Goal: Task Accomplishment & Management: Manage account settings

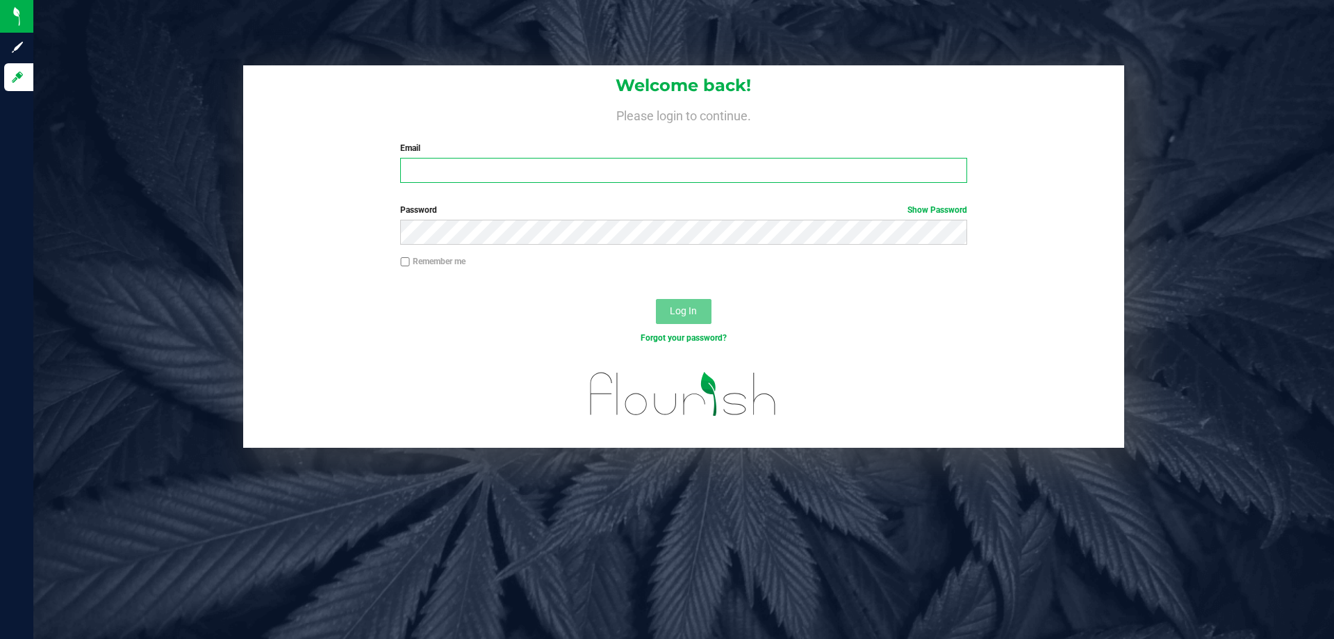
click at [505, 177] on input "Email" at bounding box center [683, 170] width 566 height 25
type input "[EMAIL_ADDRESS][DOMAIN_NAME]"
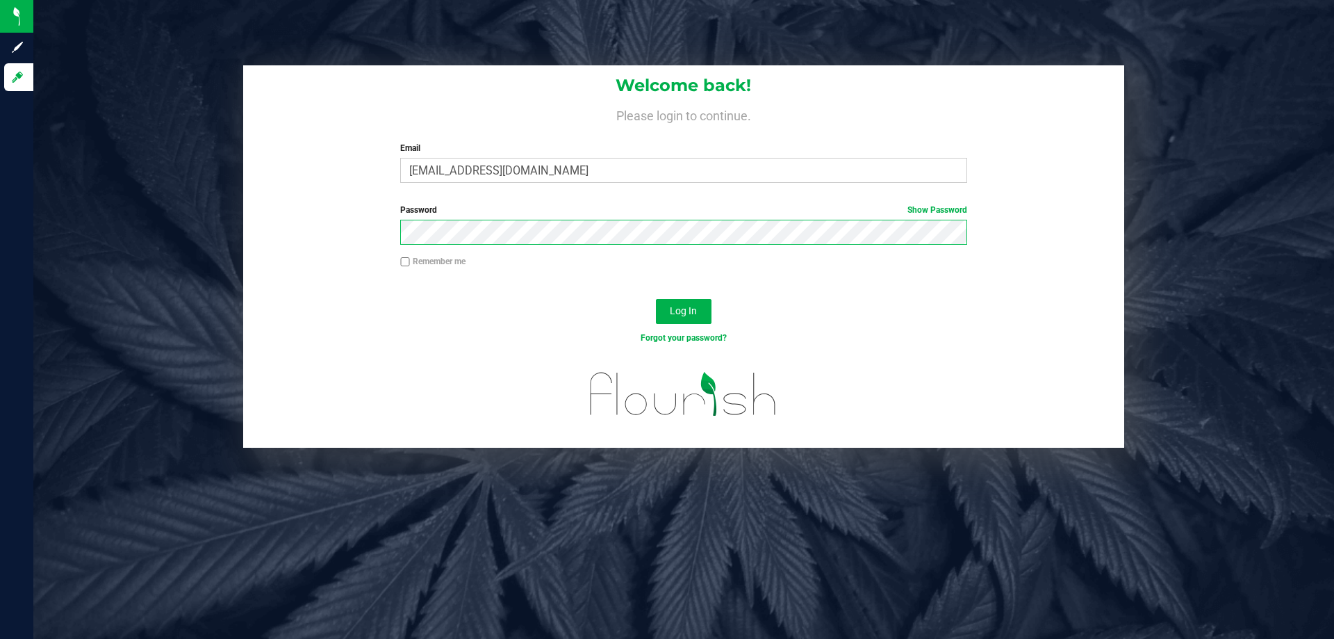
click at [656, 299] on button "Log In" at bounding box center [684, 311] width 56 height 25
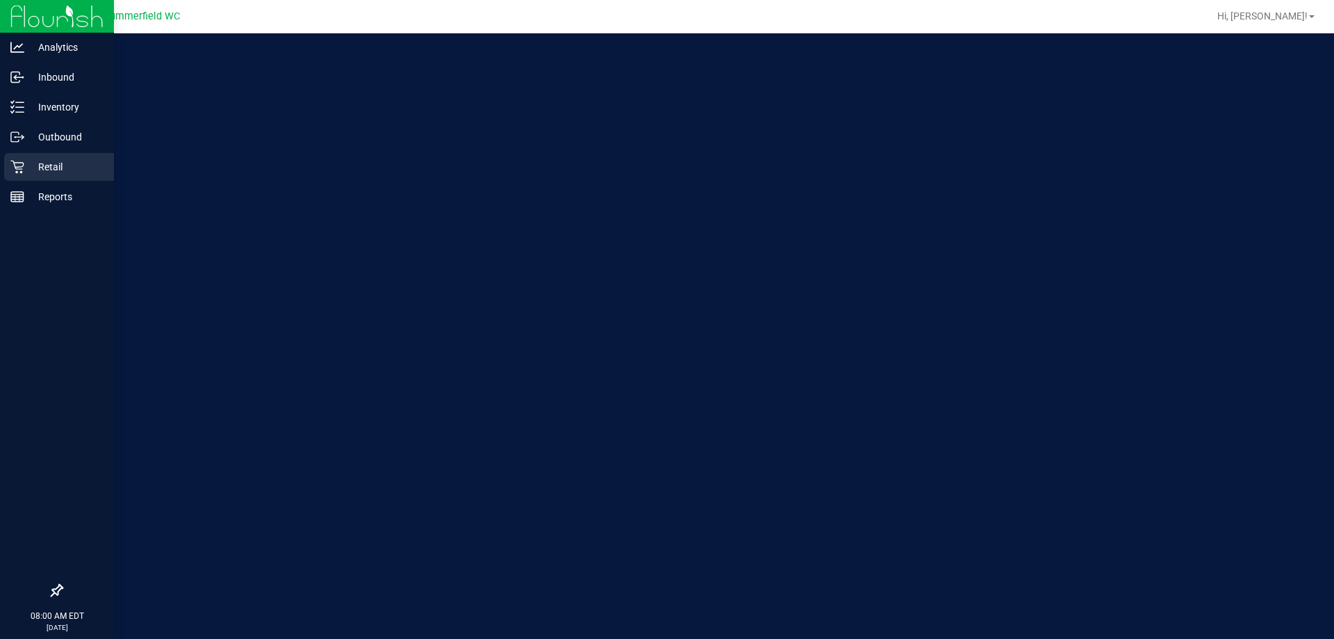
click at [68, 165] on p "Retail" at bounding box center [65, 166] width 83 height 17
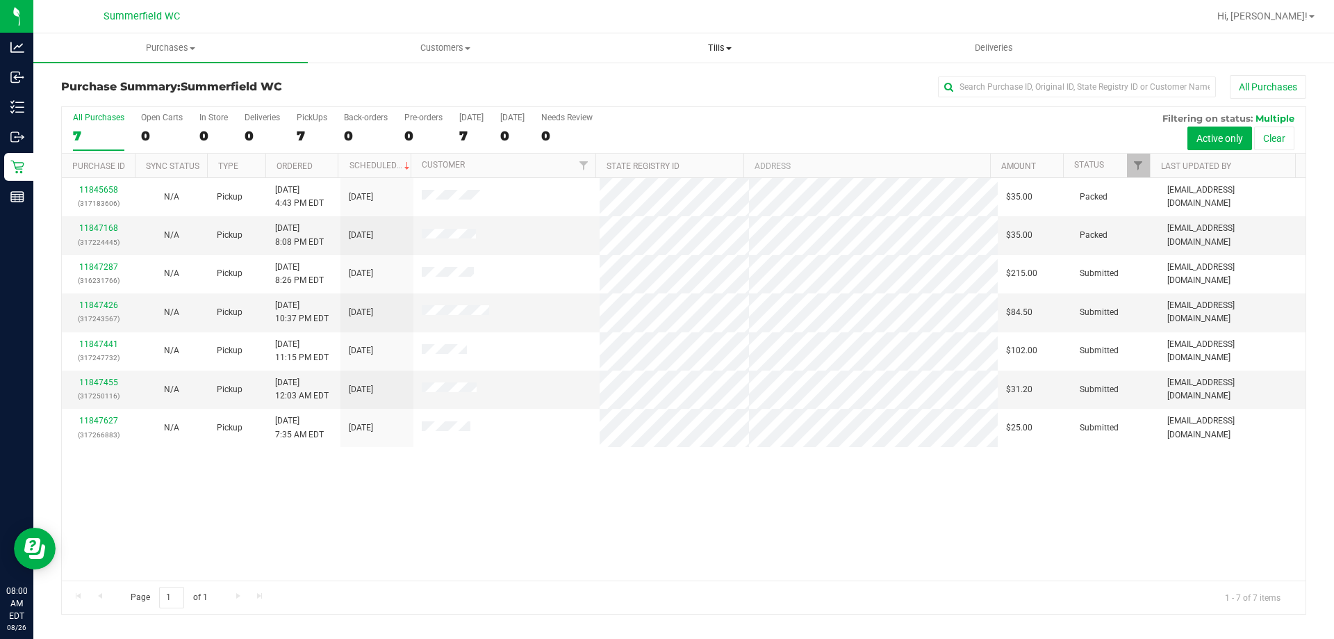
click at [710, 43] on span "Tills" at bounding box center [719, 48] width 273 height 13
click at [673, 79] on span "Manage tills" at bounding box center [629, 84] width 94 height 12
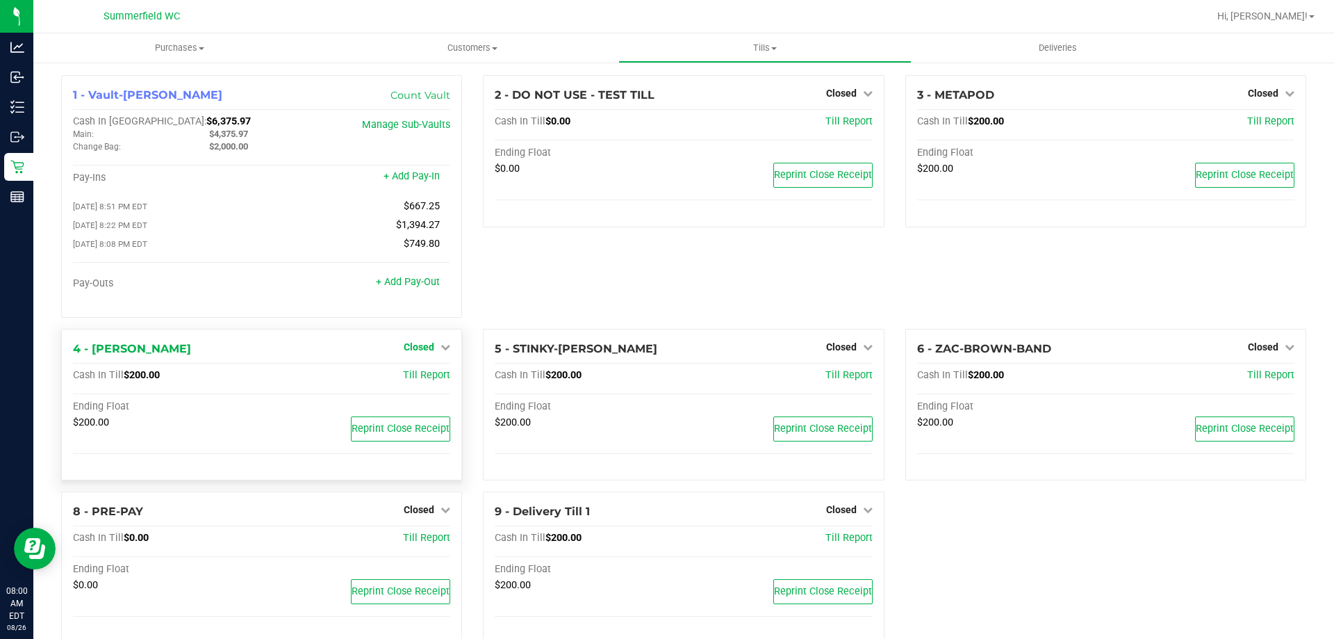
click at [418, 352] on span "Closed" at bounding box center [419, 346] width 31 height 11
click at [425, 378] on link "Open Till" at bounding box center [418, 375] width 37 height 11
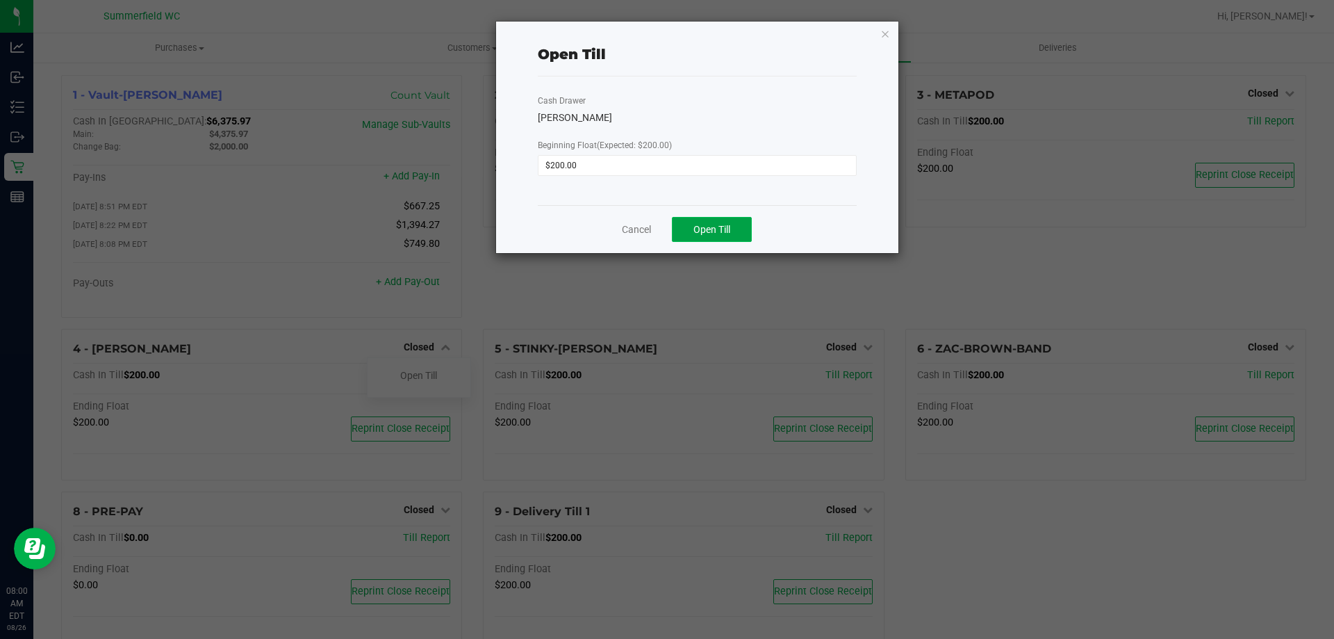
click at [708, 233] on span "Open Till" at bounding box center [712, 229] width 37 height 11
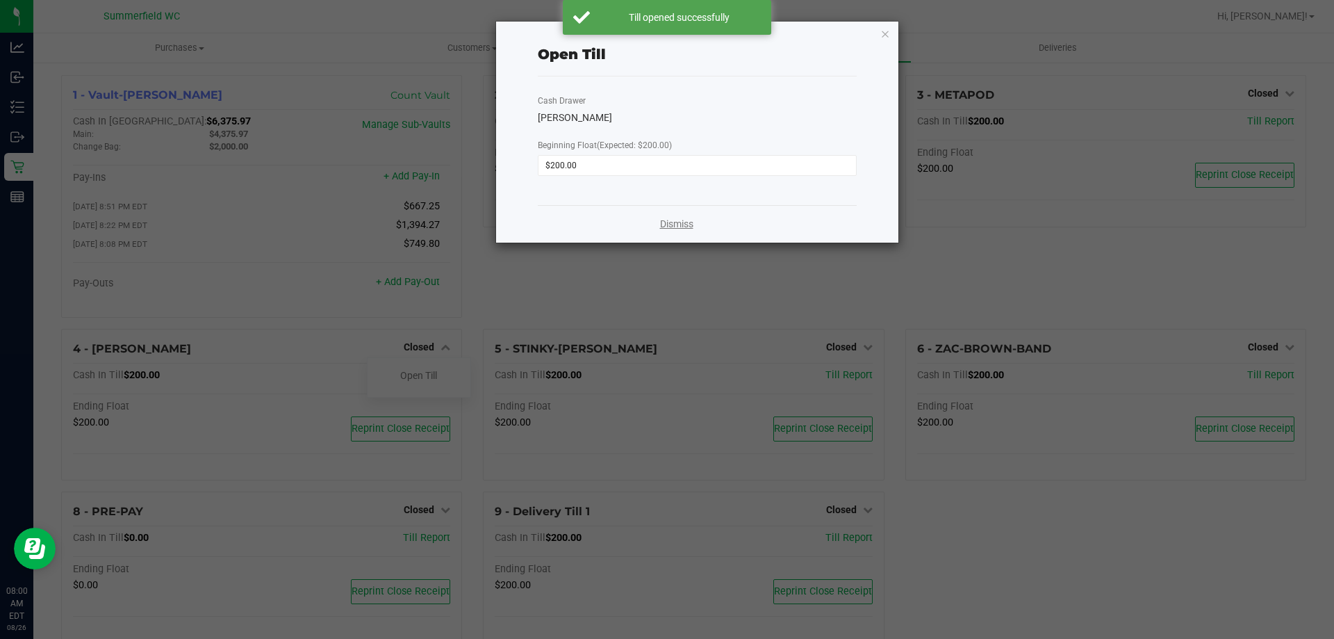
click at [686, 225] on link "Dismiss" at bounding box center [676, 224] width 33 height 15
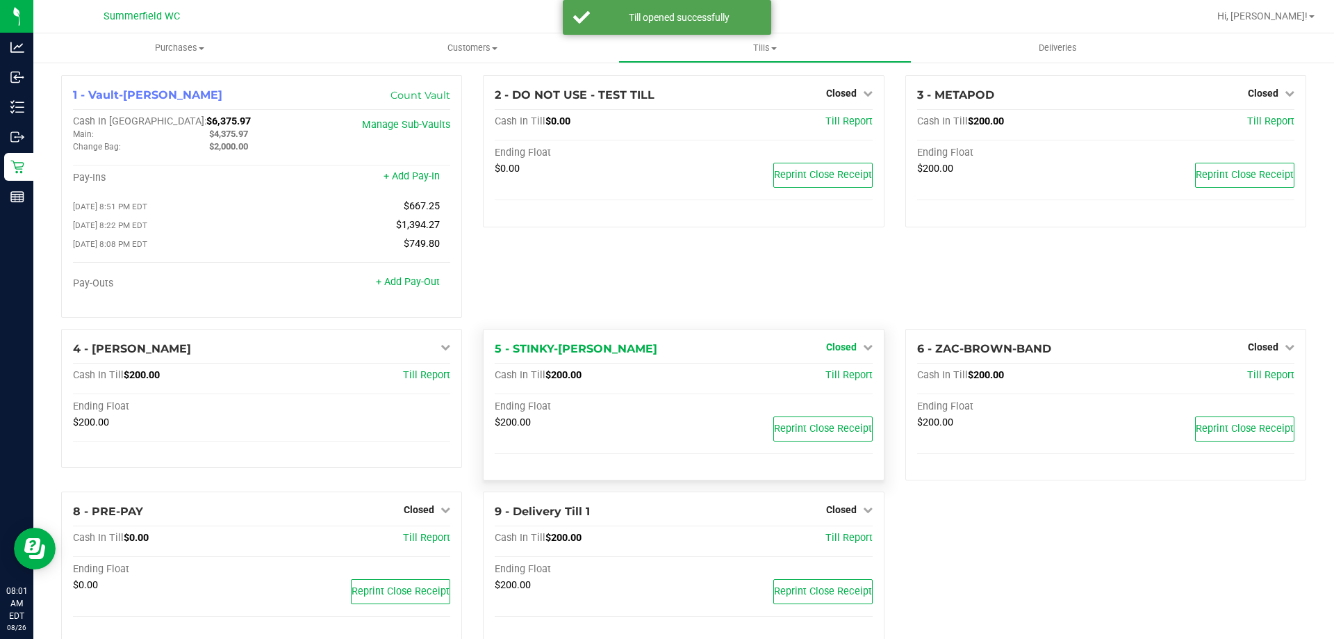
click at [833, 345] on span "Closed" at bounding box center [841, 346] width 31 height 11
click at [829, 372] on div "Open Till" at bounding box center [841, 375] width 103 height 17
click at [829, 377] on link "Open Till" at bounding box center [841, 375] width 37 height 11
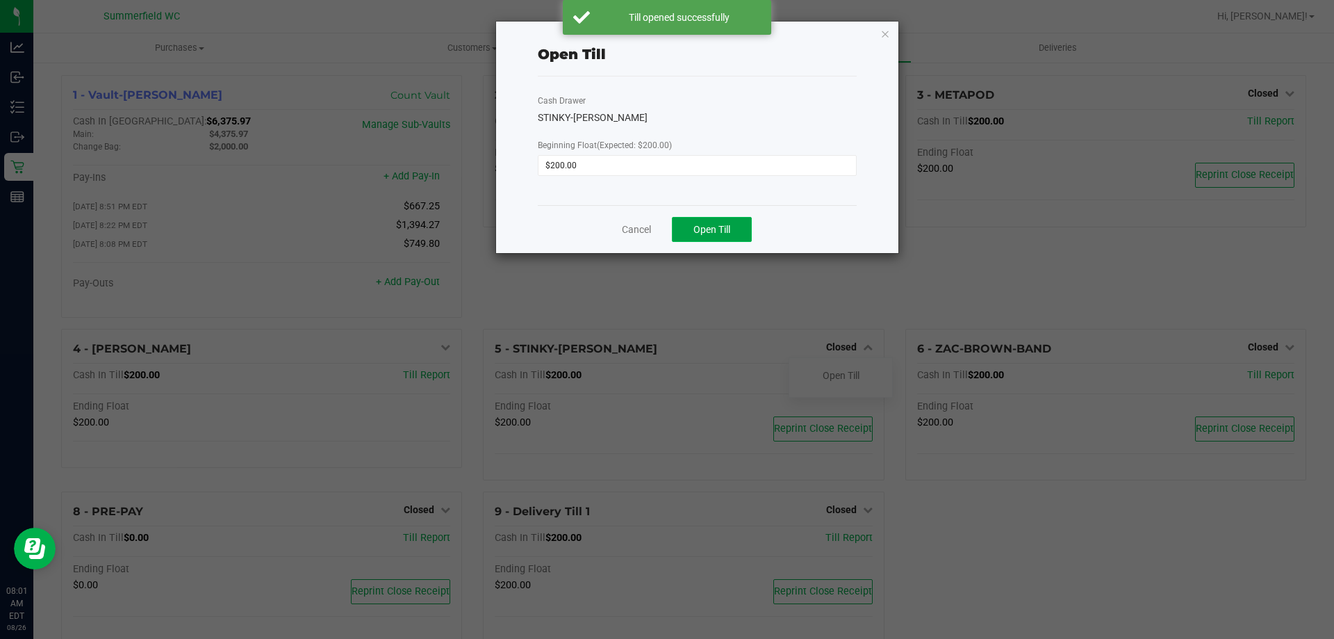
click at [726, 227] on span "Open Till" at bounding box center [712, 229] width 37 height 11
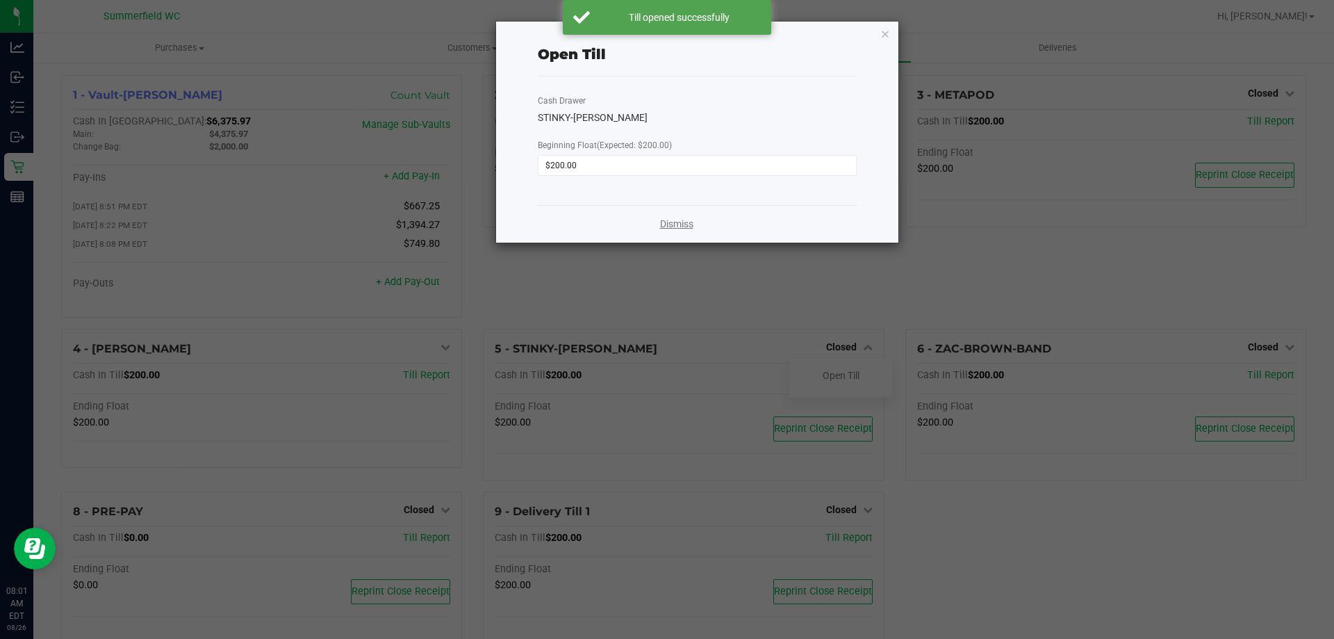
click at [680, 227] on link "Dismiss" at bounding box center [676, 224] width 33 height 15
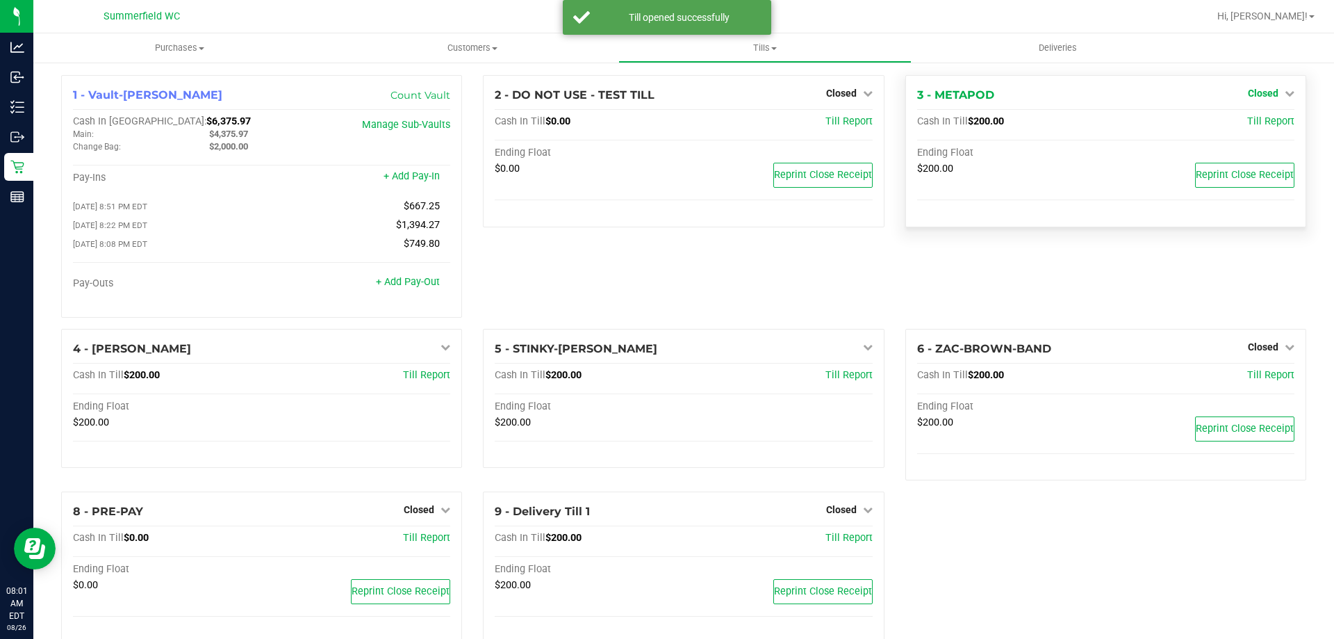
click at [1248, 92] on span "Closed" at bounding box center [1263, 93] width 31 height 11
click at [1247, 120] on link "Open Till" at bounding box center [1263, 122] width 37 height 11
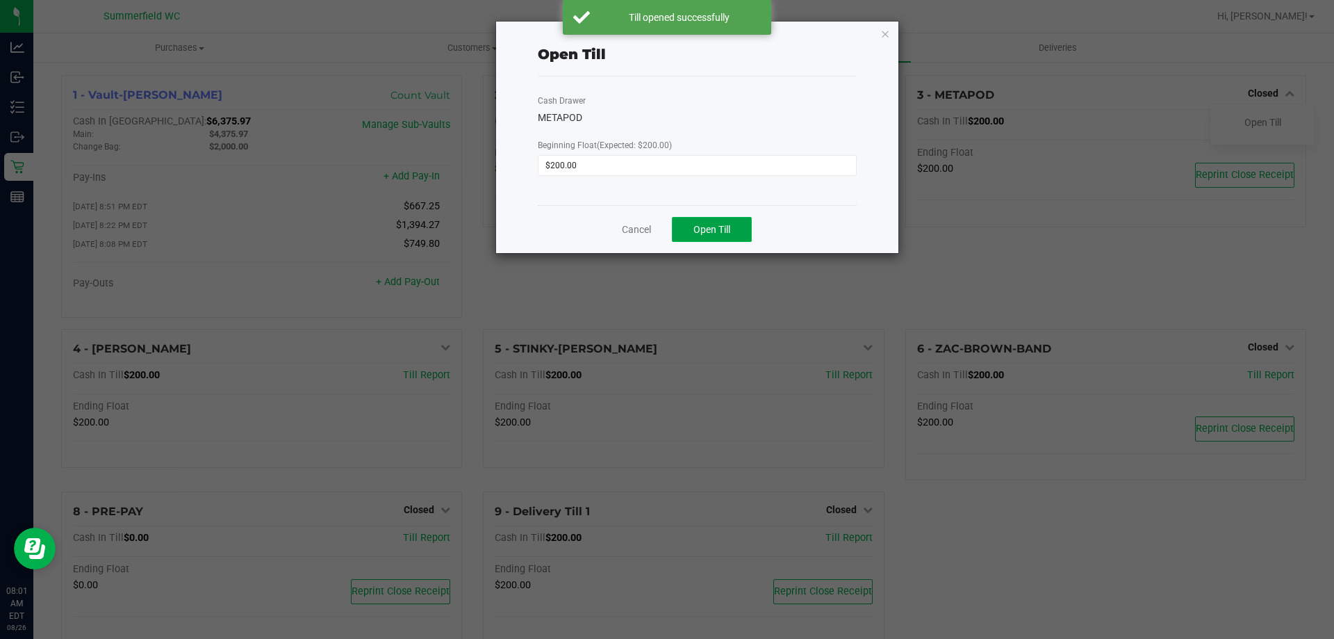
click at [724, 224] on span "Open Till" at bounding box center [712, 229] width 37 height 11
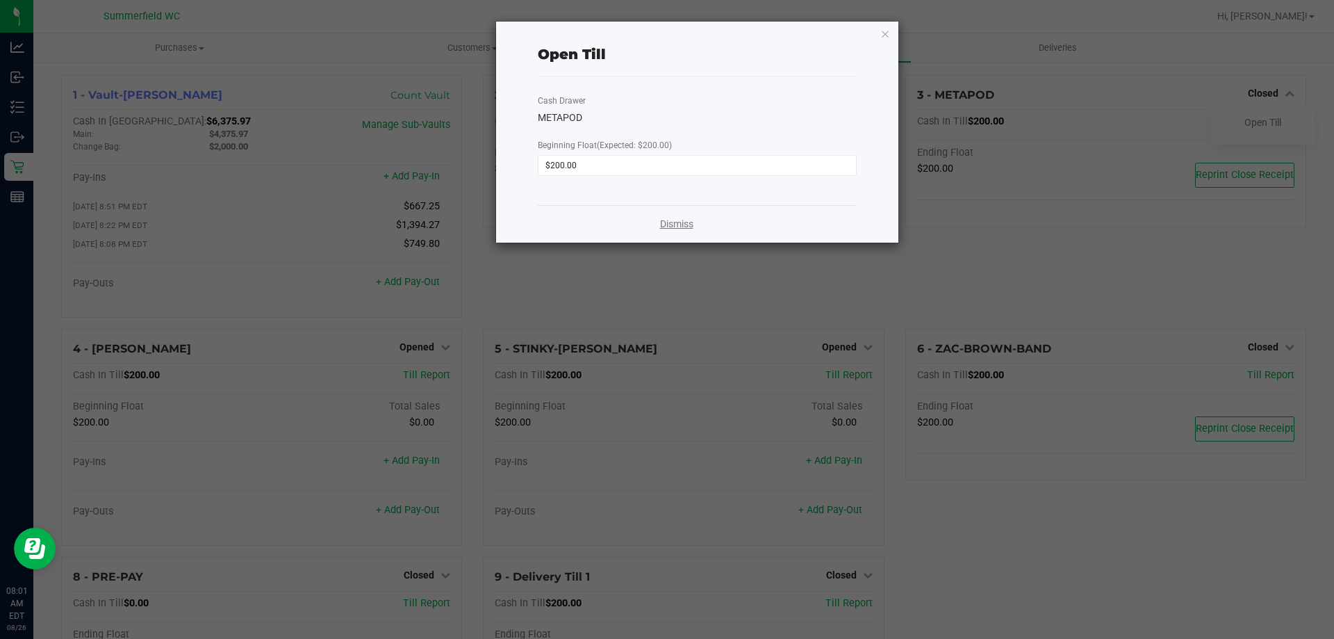
click at [690, 221] on link "Dismiss" at bounding box center [676, 224] width 33 height 15
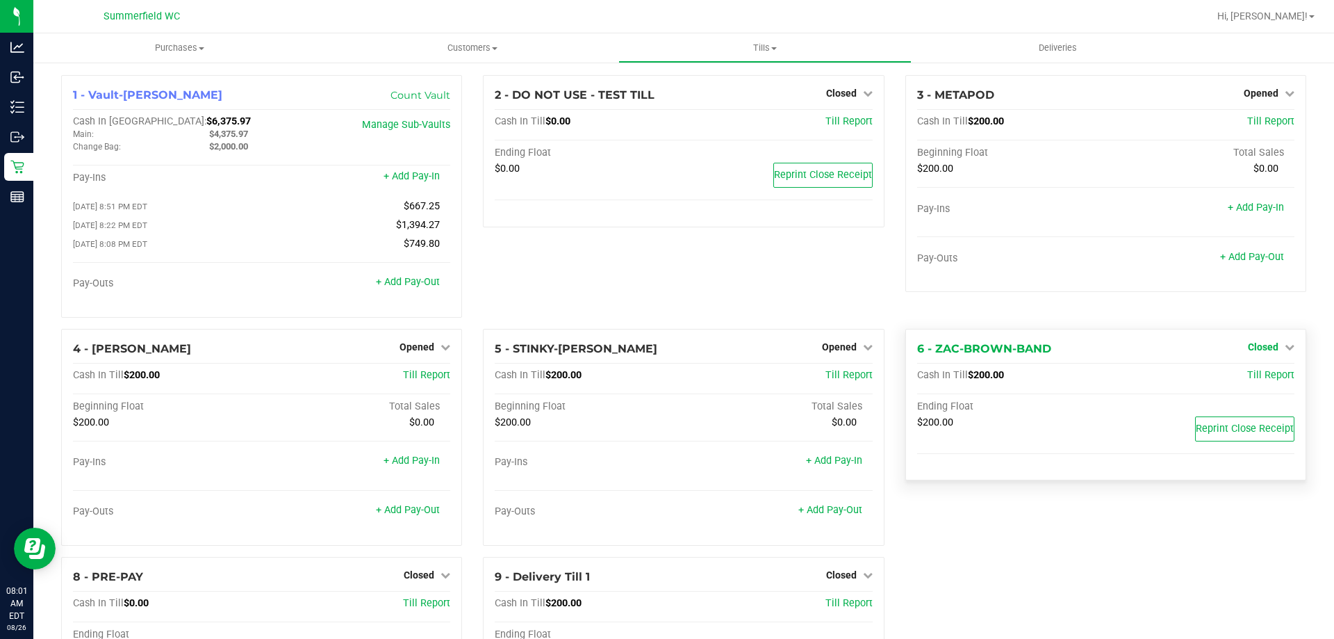
click at [1257, 348] on span "Closed" at bounding box center [1263, 346] width 31 height 11
click at [1250, 377] on link "Open Till" at bounding box center [1263, 375] width 37 height 11
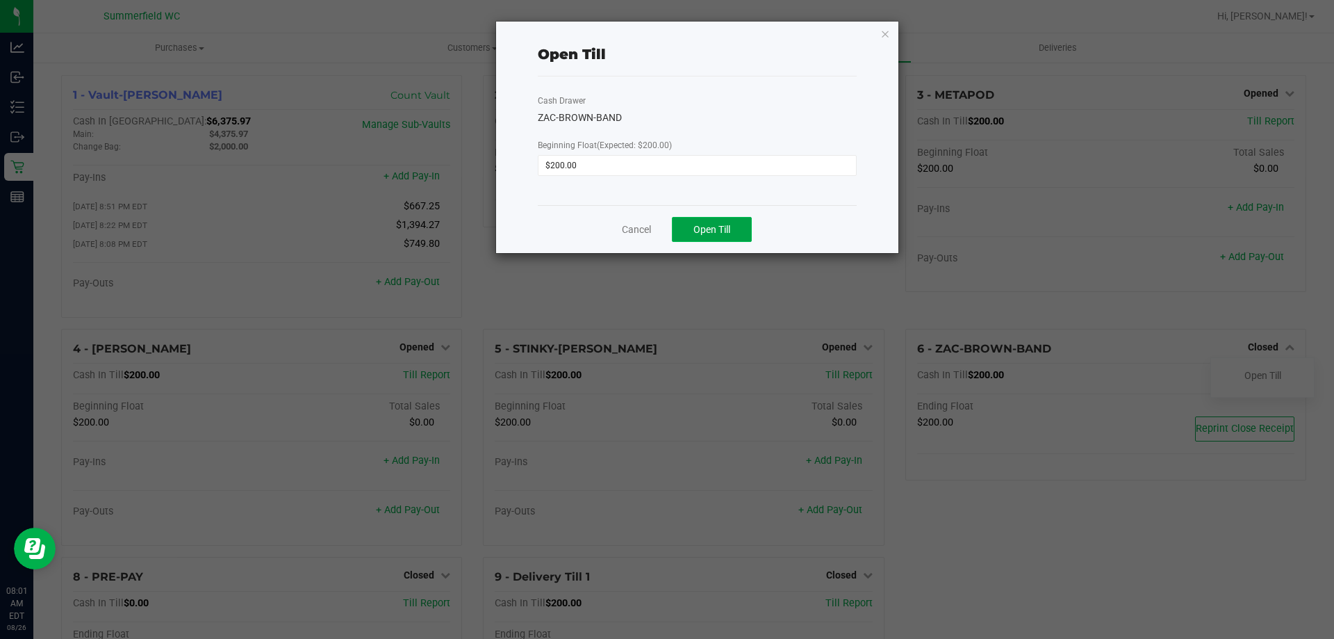
click at [713, 224] on span "Open Till" at bounding box center [712, 229] width 37 height 11
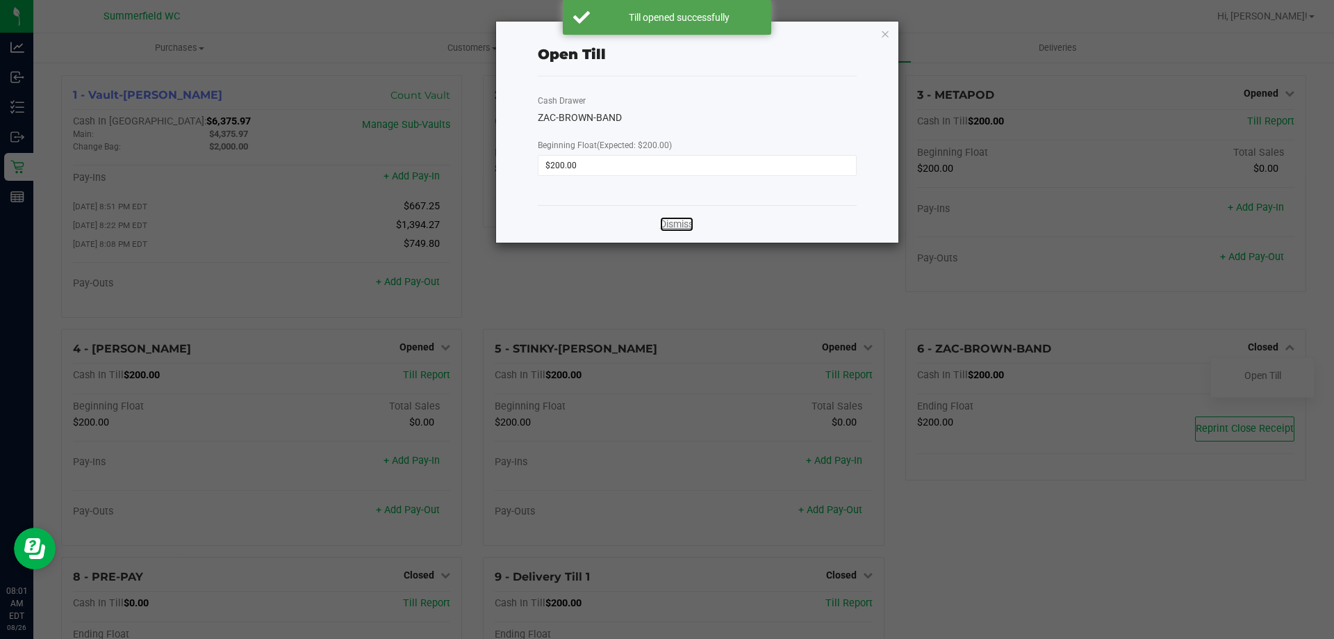
click at [673, 230] on link "Dismiss" at bounding box center [676, 224] width 33 height 15
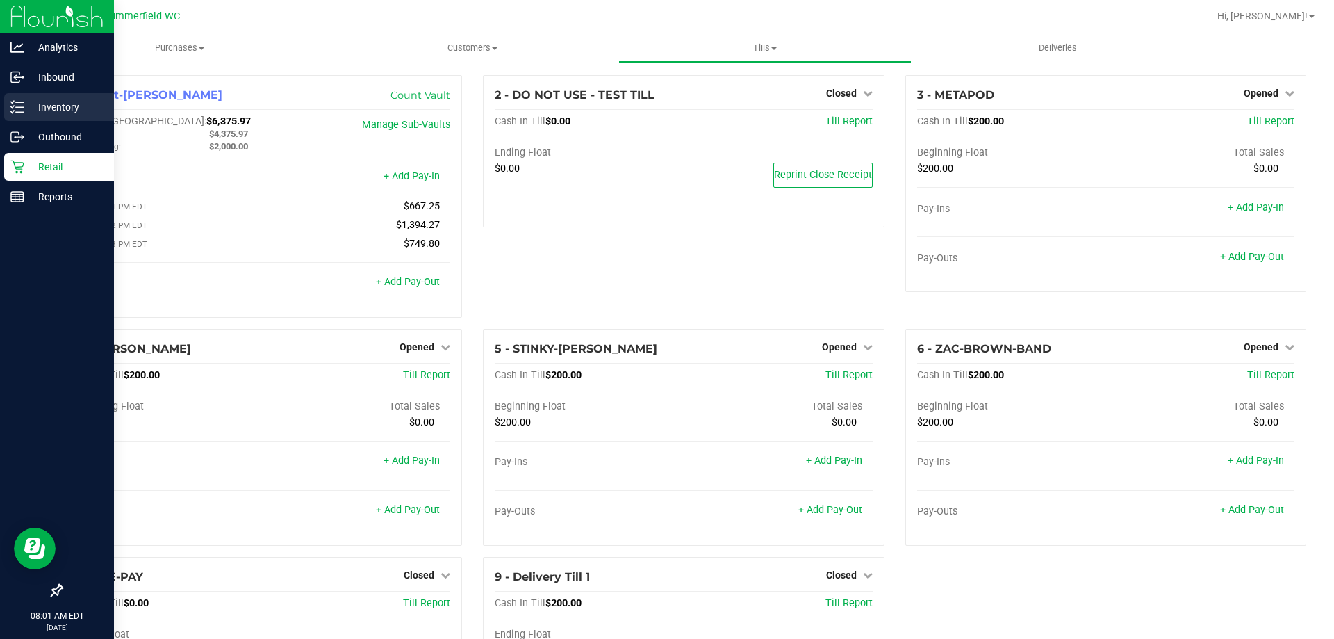
click at [62, 108] on p "Inventory" at bounding box center [65, 107] width 83 height 17
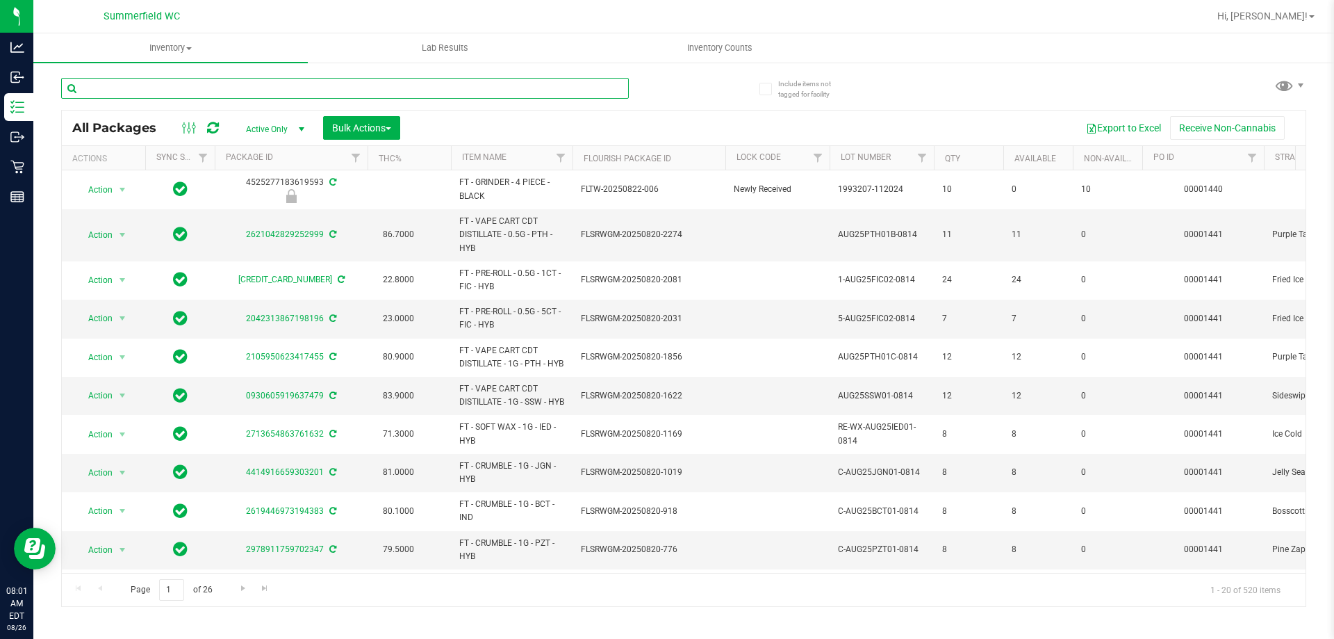
click at [197, 84] on input "text" at bounding box center [345, 88] width 568 height 21
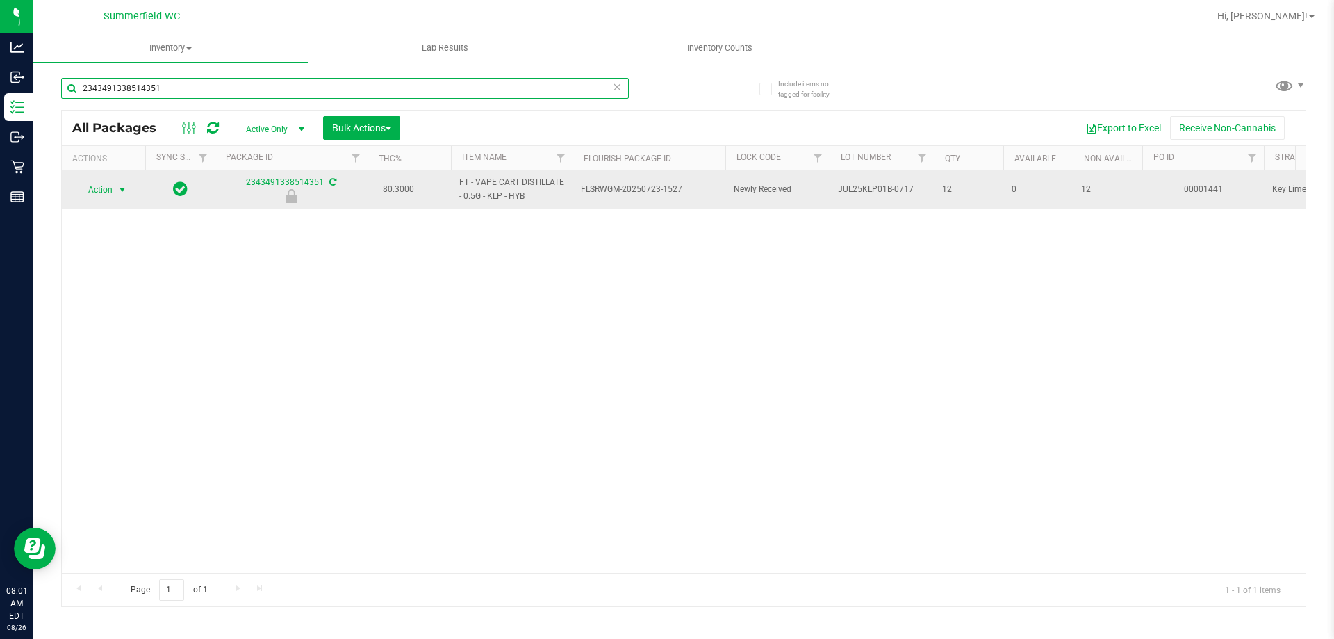
type input "2343491338514351"
click at [91, 190] on span "Action" at bounding box center [95, 189] width 38 height 19
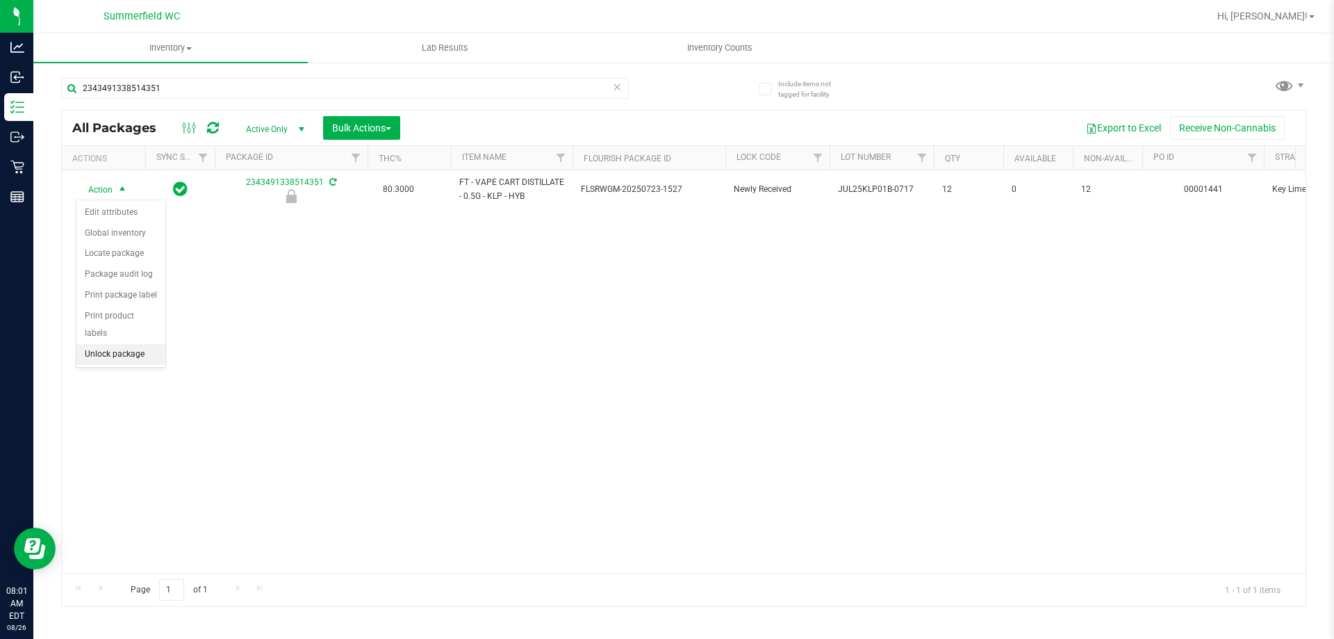
drag, startPoint x: 126, startPoint y: 337, endPoint x: 211, endPoint y: 327, distance: 84.7
click at [127, 344] on li "Unlock package" at bounding box center [120, 354] width 89 height 21
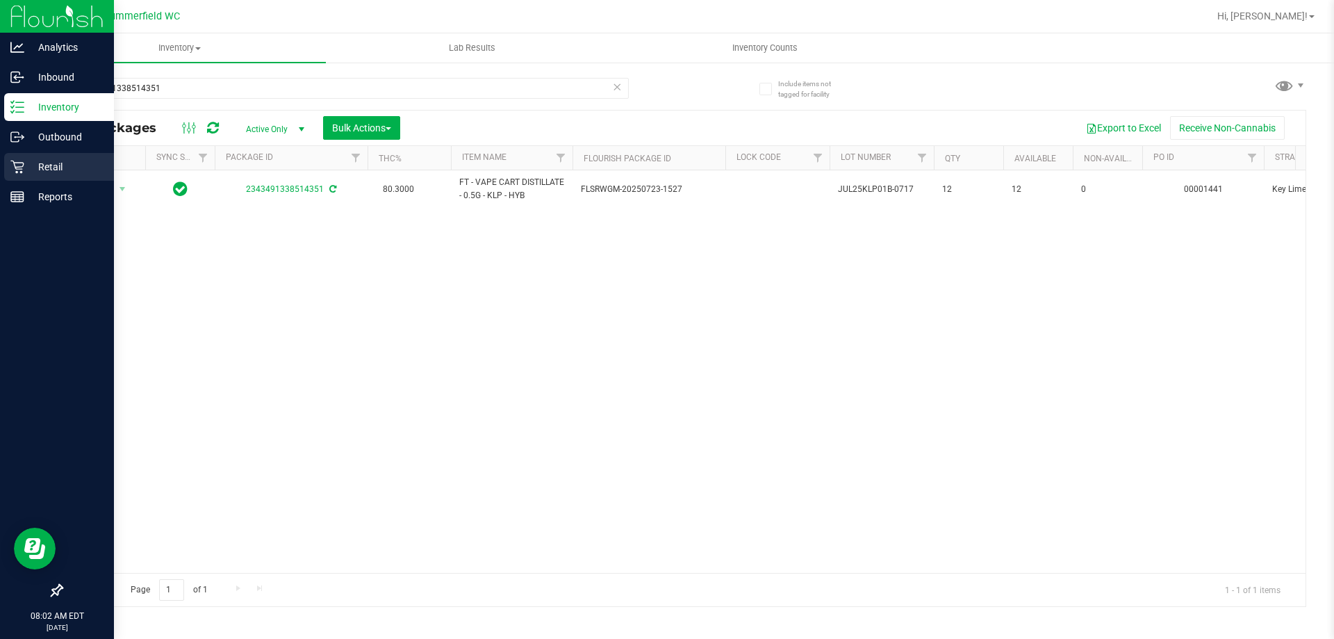
click at [36, 162] on p "Retail" at bounding box center [65, 166] width 83 height 17
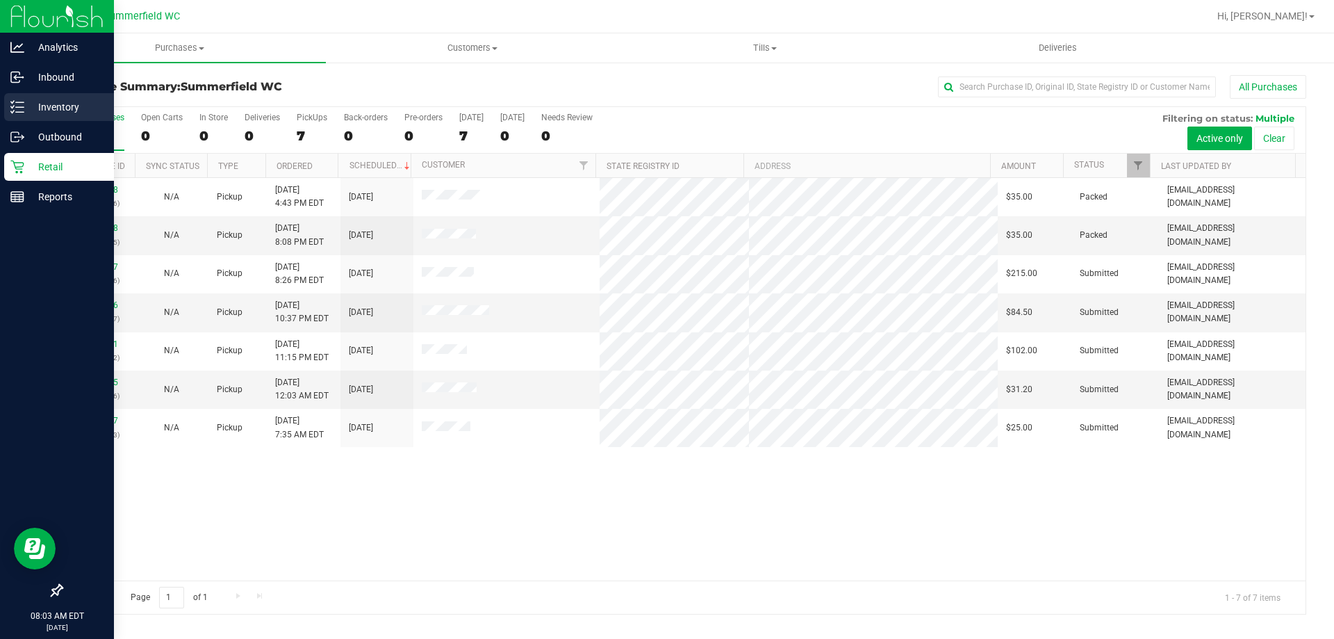
click at [38, 103] on p "Inventory" at bounding box center [65, 107] width 83 height 17
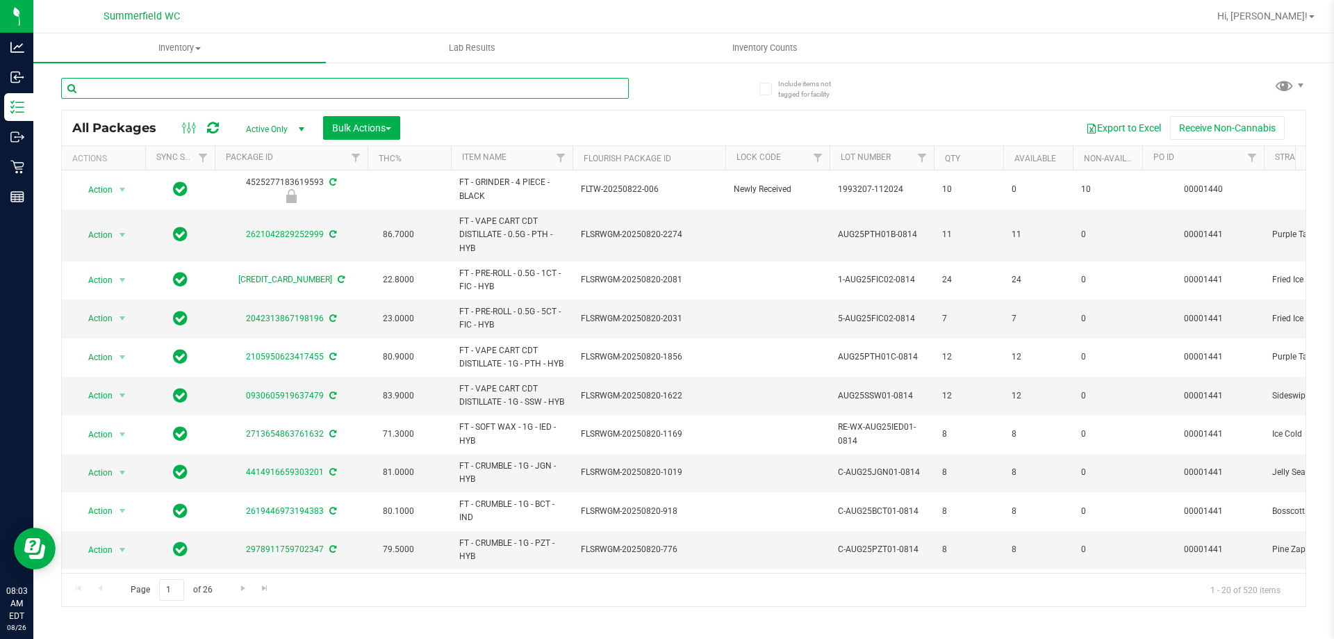
click at [221, 89] on input "text" at bounding box center [345, 88] width 568 height 21
paste input "W-JUN25FFP01-0701"
type input "W-JUN25FFP01-0701"
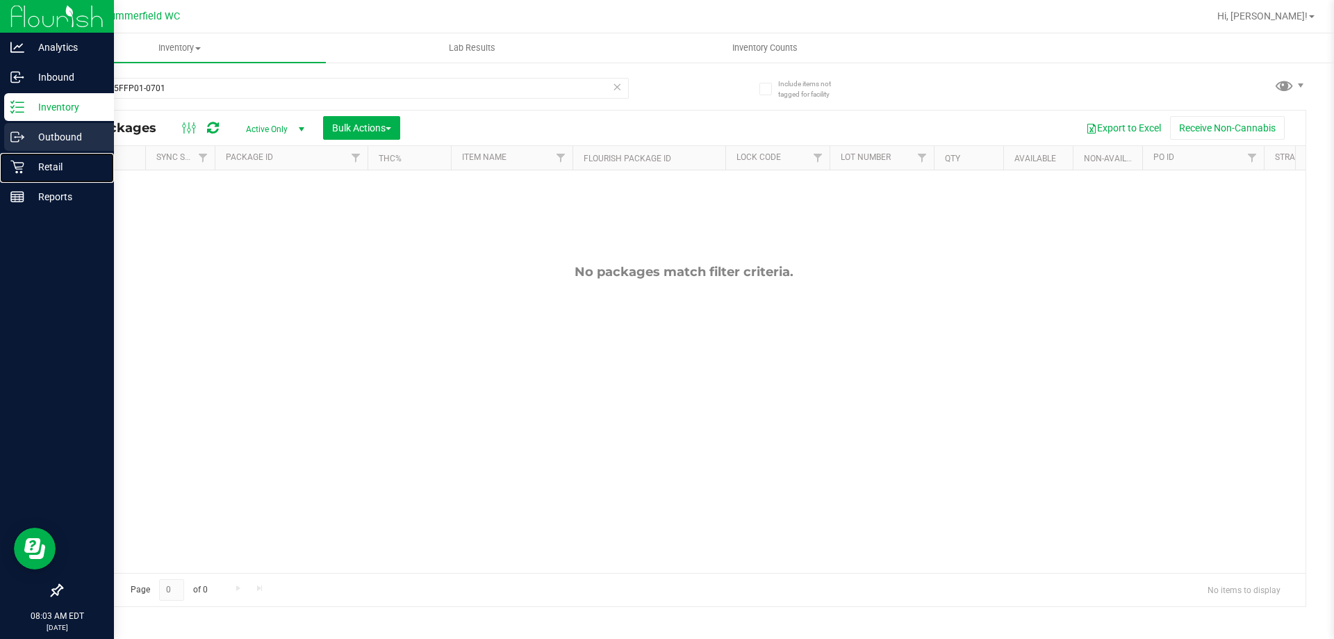
drag, startPoint x: 46, startPoint y: 161, endPoint x: 87, endPoint y: 142, distance: 45.1
click at [47, 161] on p "Retail" at bounding box center [65, 166] width 83 height 17
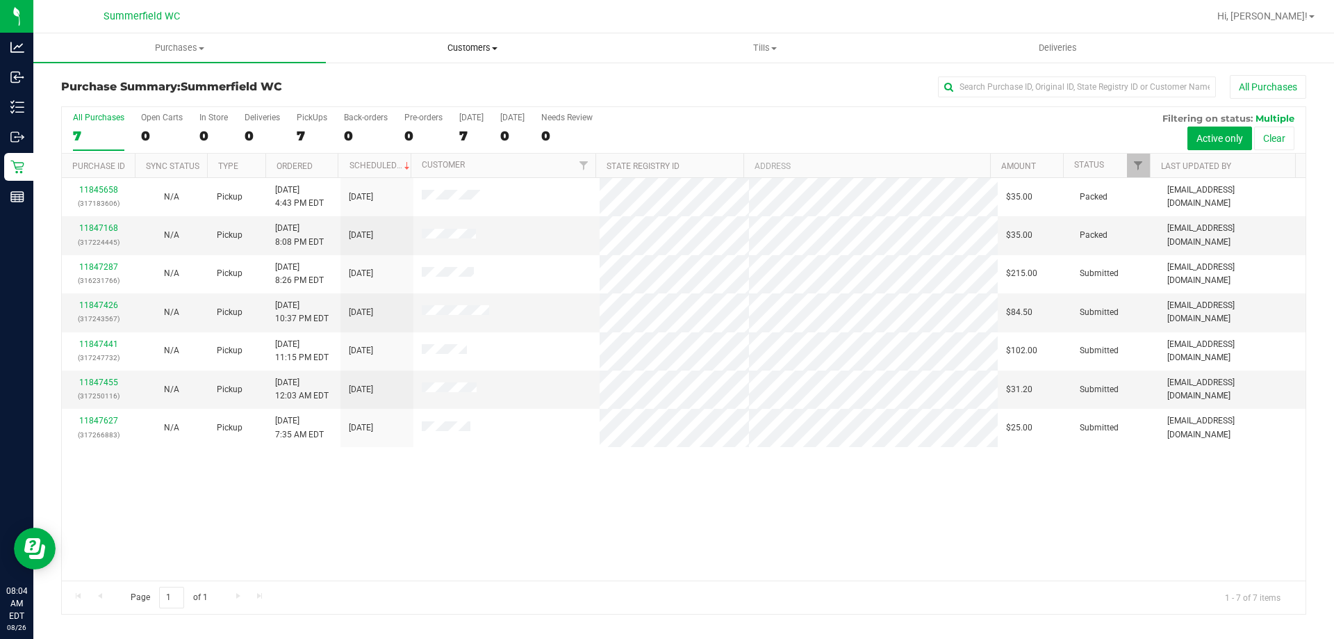
click at [457, 51] on span "Customers" at bounding box center [472, 48] width 291 height 13
click at [456, 81] on li "All customers" at bounding box center [472, 84] width 293 height 17
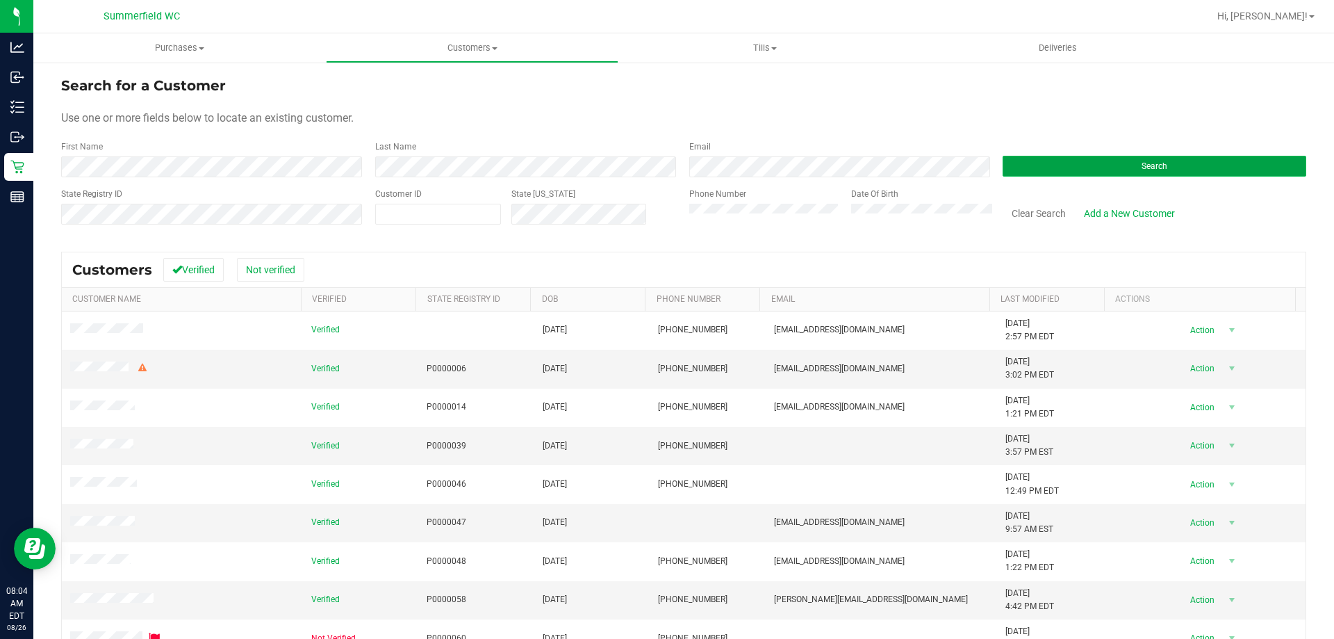
click at [1088, 158] on button "Search" at bounding box center [1155, 166] width 304 height 21
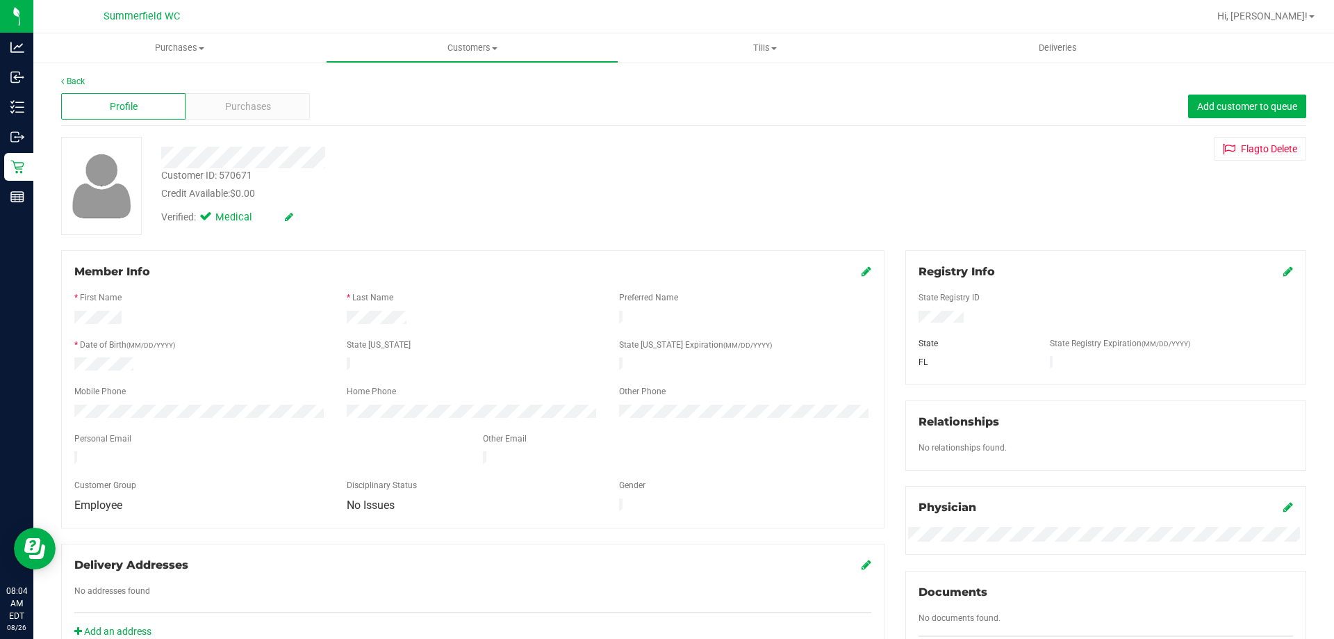
click at [862, 269] on icon at bounding box center [867, 271] width 10 height 11
click at [311, 523] on span "select" at bounding box center [316, 517] width 11 height 11
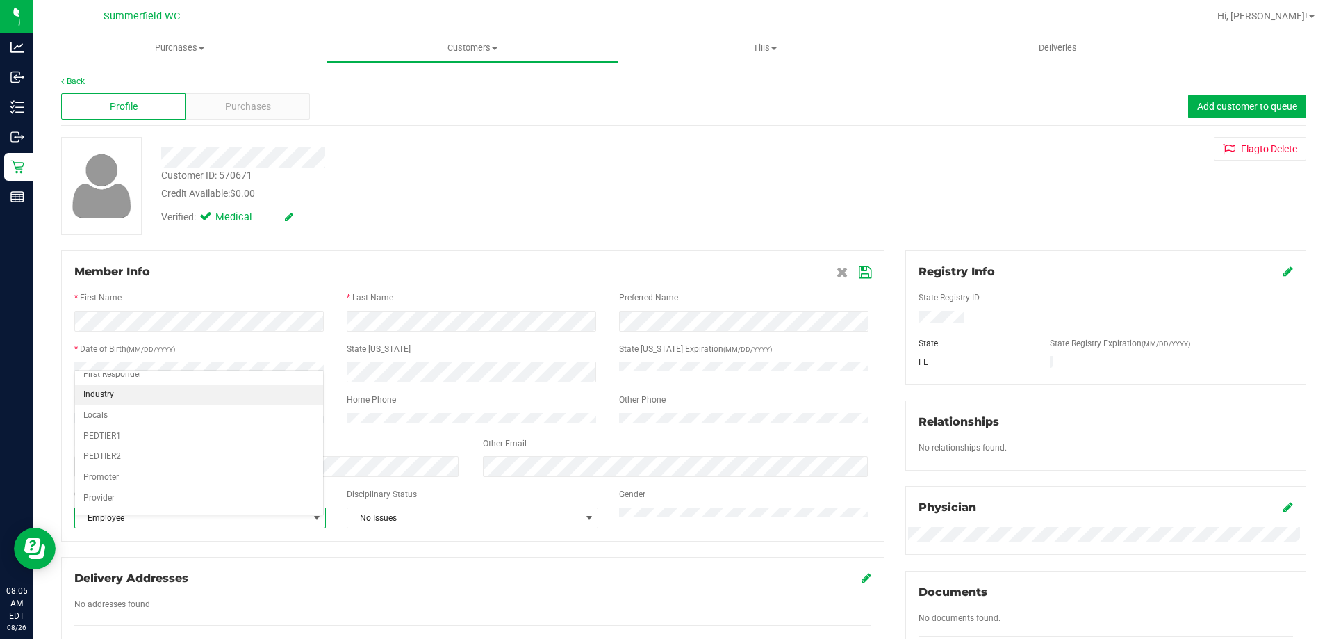
scroll to position [171, 0]
click at [258, 504] on li "Veteran" at bounding box center [199, 501] width 248 height 21
click at [860, 271] on icon at bounding box center [865, 272] width 13 height 11
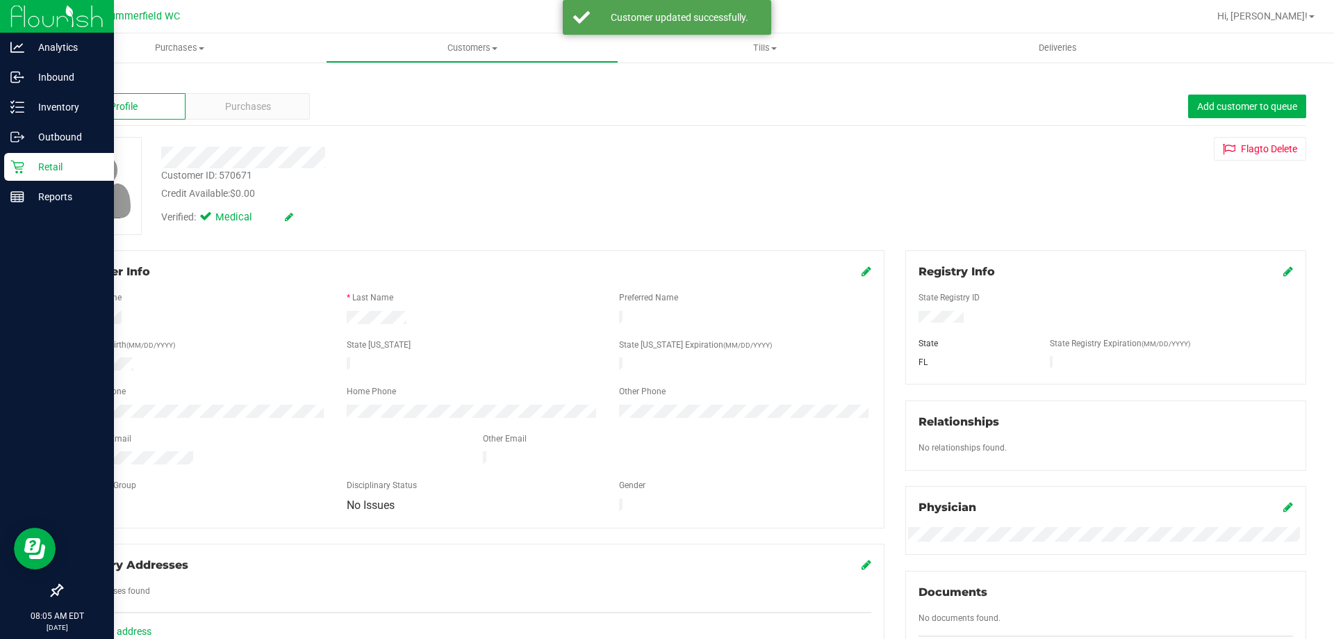
click at [47, 165] on p "Retail" at bounding box center [65, 166] width 83 height 17
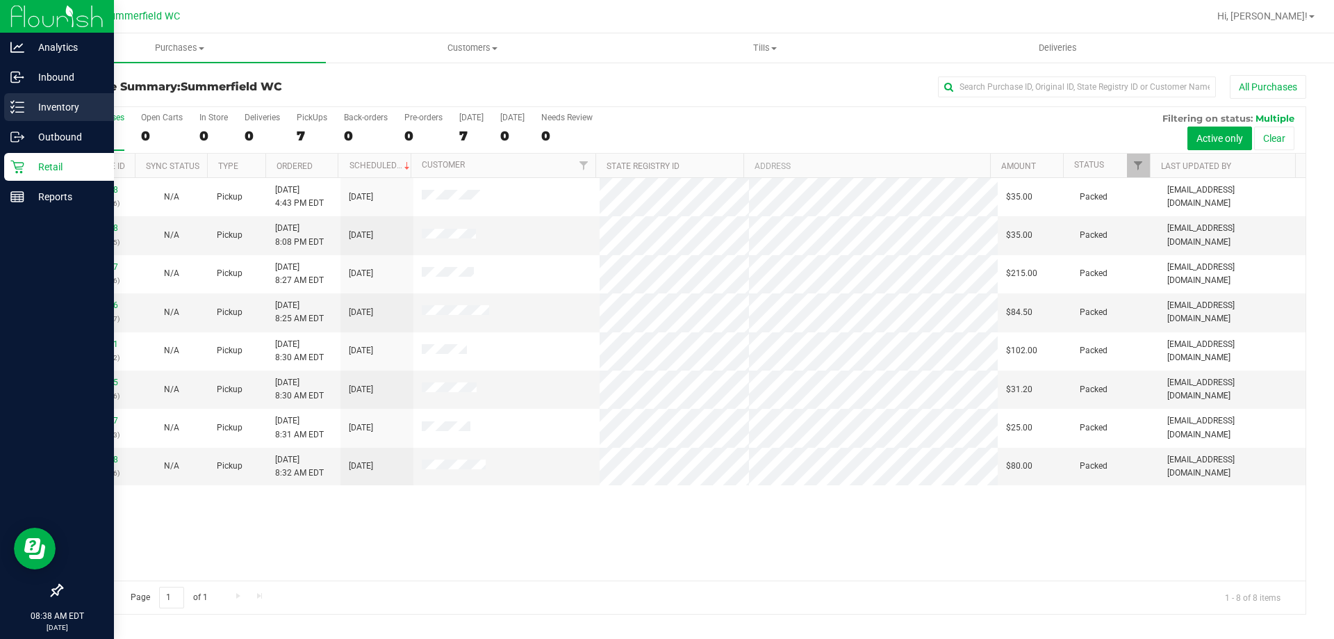
click at [65, 102] on p "Inventory" at bounding box center [65, 107] width 83 height 17
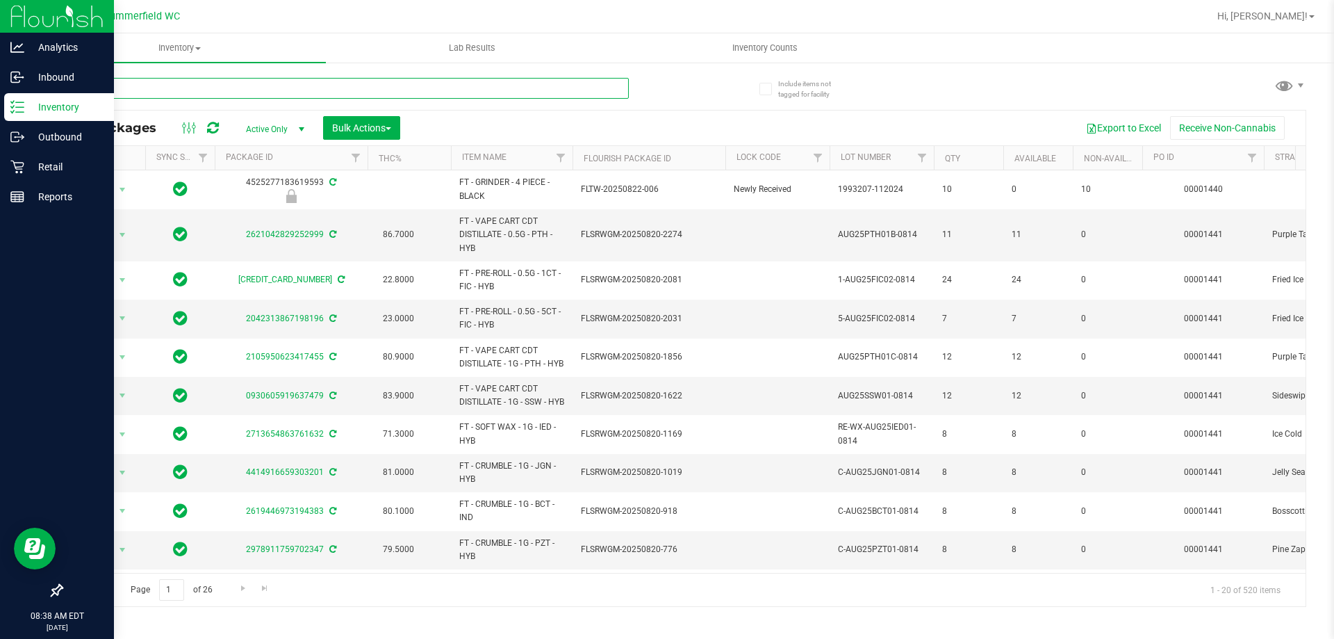
click at [161, 88] on input "text" at bounding box center [345, 88] width 568 height 21
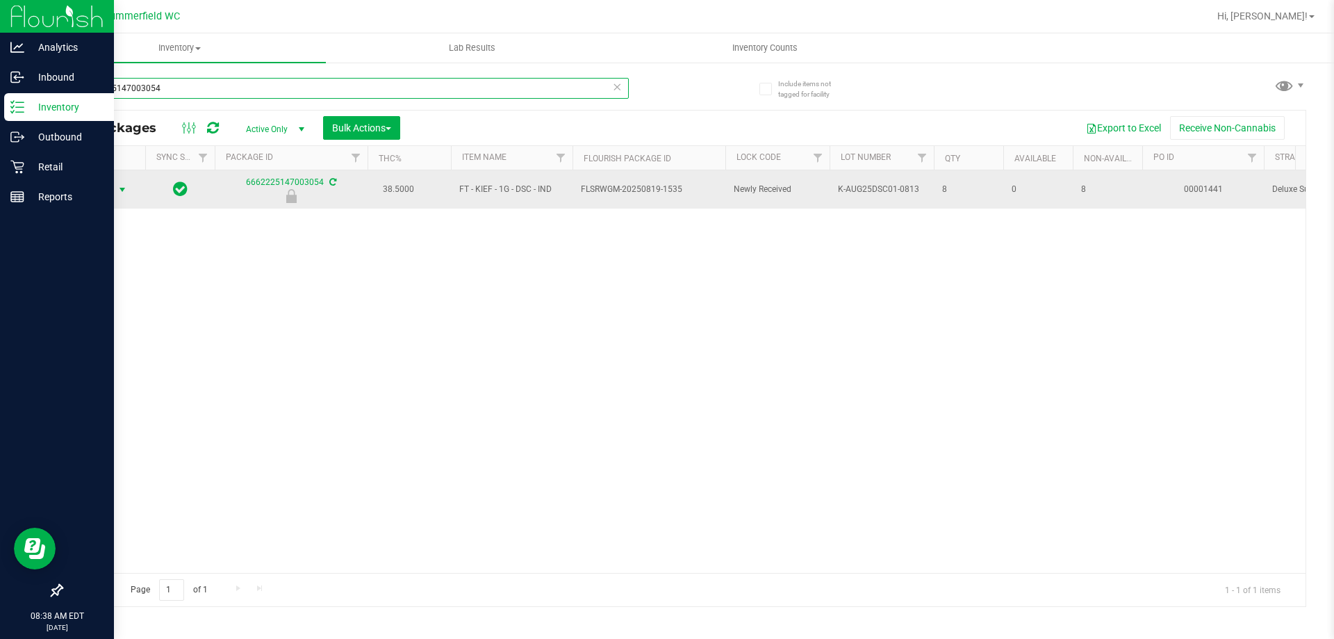
type input "6662225147003054"
click at [120, 193] on span "select" at bounding box center [122, 189] width 11 height 11
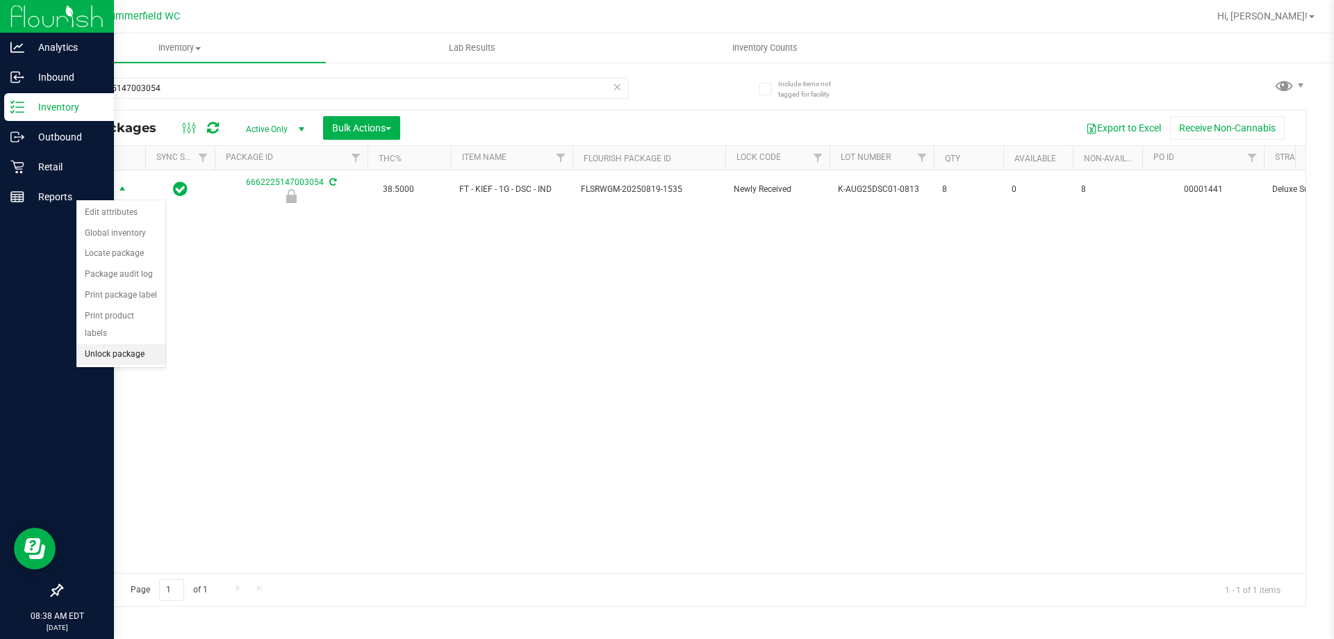
click at [111, 344] on li "Unlock package" at bounding box center [120, 354] width 89 height 21
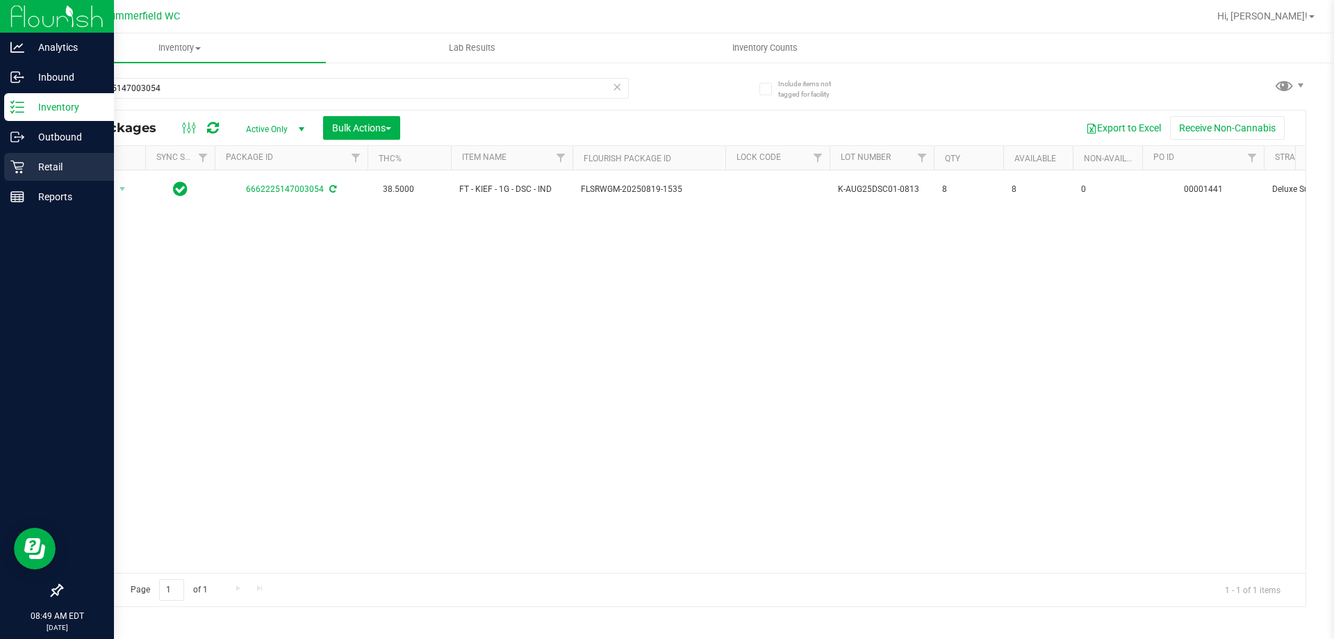
click at [47, 163] on p "Retail" at bounding box center [65, 166] width 83 height 17
